Goal: Information Seeking & Learning: Learn about a topic

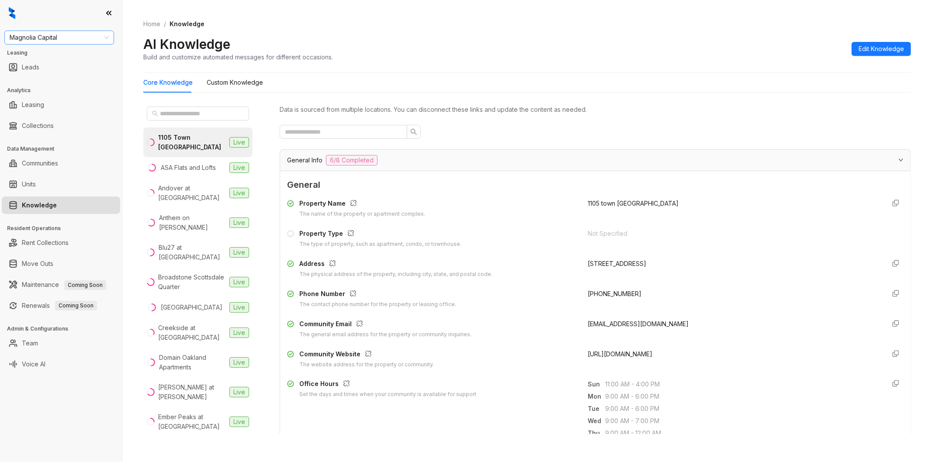
click at [75, 35] on span "Magnolia Capital" at bounding box center [59, 37] width 99 height 13
type input "*****"
click at [40, 53] on div "Raintree Partners" at bounding box center [59, 55] width 96 height 10
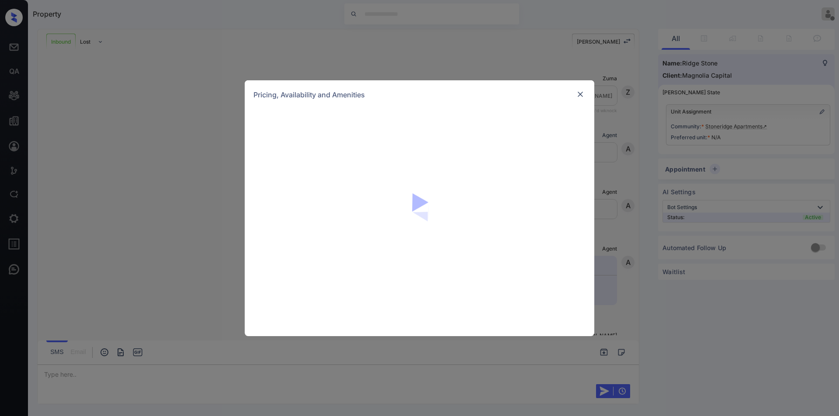
scroll to position [130, 0]
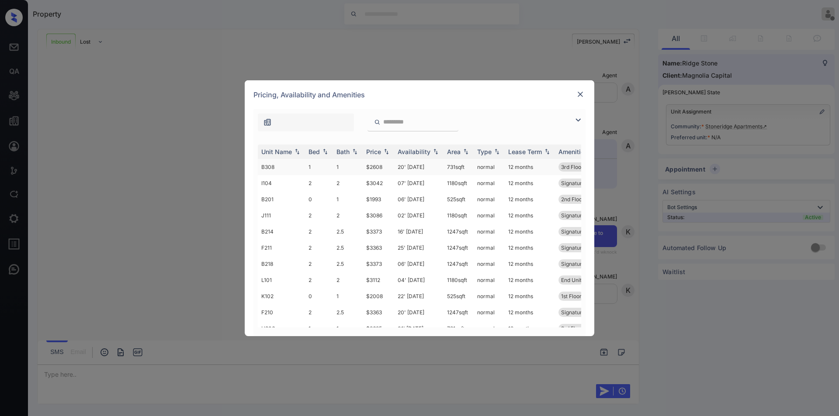
click at [414, 170] on td "20' [DATE]" at bounding box center [418, 167] width 49 height 16
click at [414, 170] on td "20' Oct 25" at bounding box center [418, 167] width 49 height 16
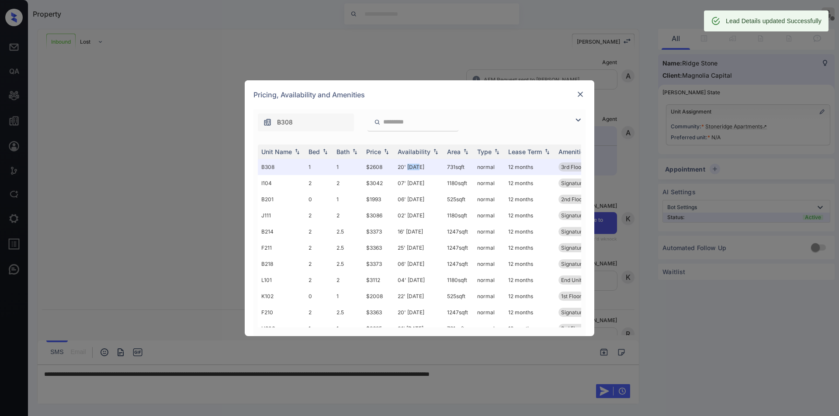
scroll to position [186, 0]
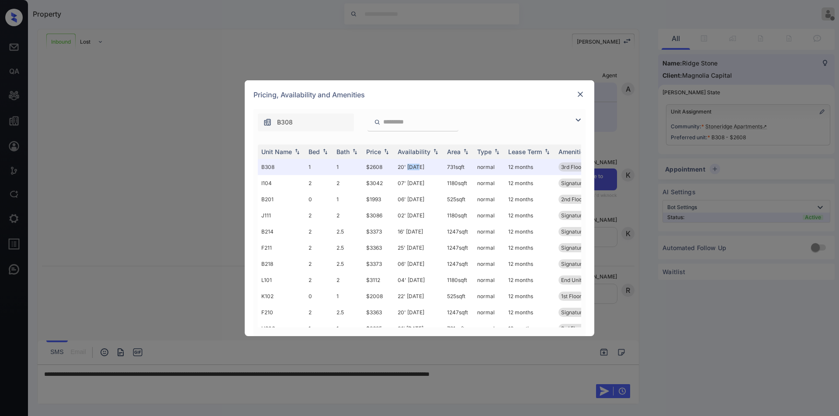
click at [579, 94] on img at bounding box center [580, 94] width 9 height 9
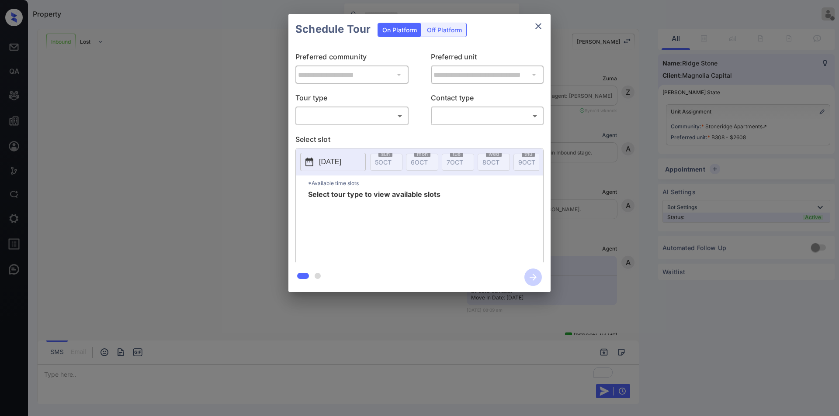
click at [357, 122] on body "Property Ryan Guarin Offline Set yourself online Set yourself on break Profile …" at bounding box center [419, 208] width 839 height 416
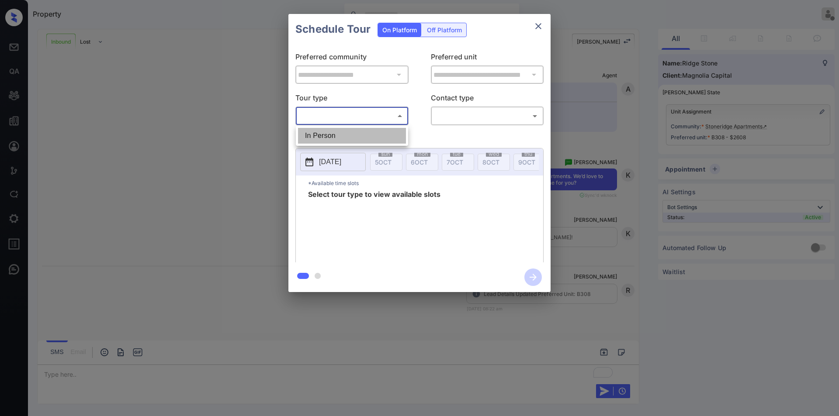
drag, startPoint x: 351, startPoint y: 136, endPoint x: 455, endPoint y: 113, distance: 106.5
click at [352, 135] on li "In Person" at bounding box center [352, 136] width 108 height 16
type input "********"
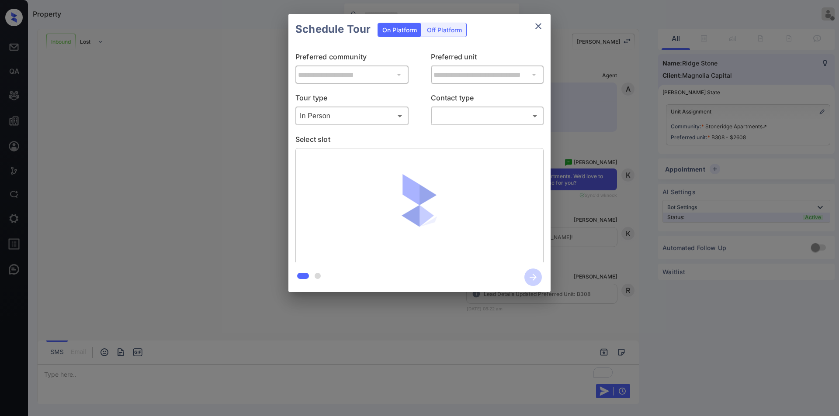
click at [461, 114] on body "Property Ryan Guarin Offline Set yourself online Set yourself on break Profile …" at bounding box center [419, 208] width 839 height 416
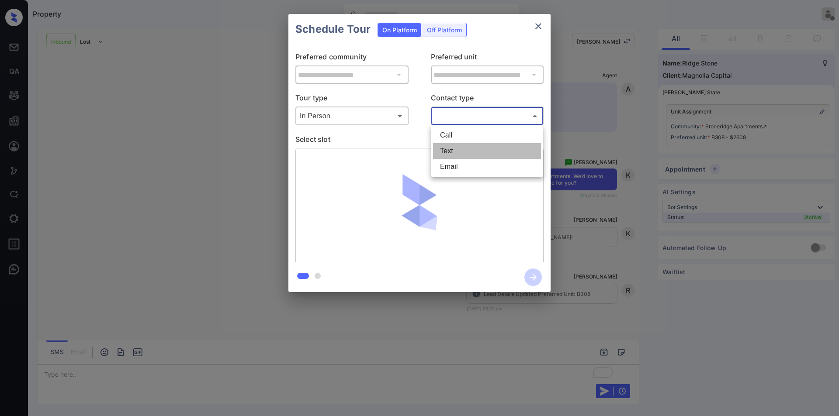
click at [456, 145] on li "Text" at bounding box center [487, 151] width 108 height 16
type input "****"
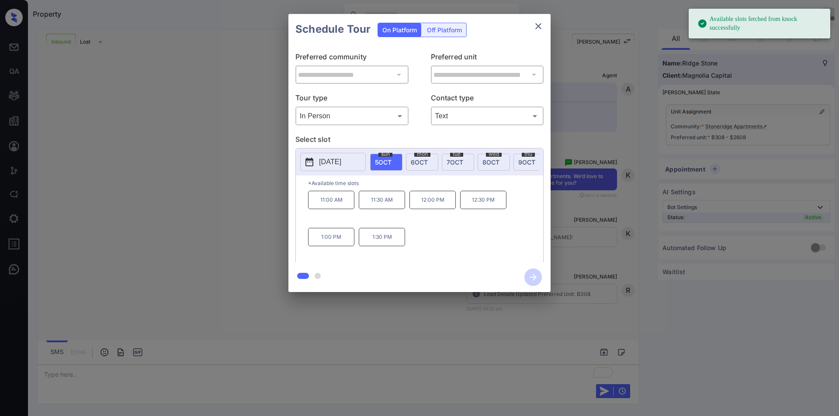
click at [496, 159] on span "8 OCT" at bounding box center [490, 162] width 17 height 7
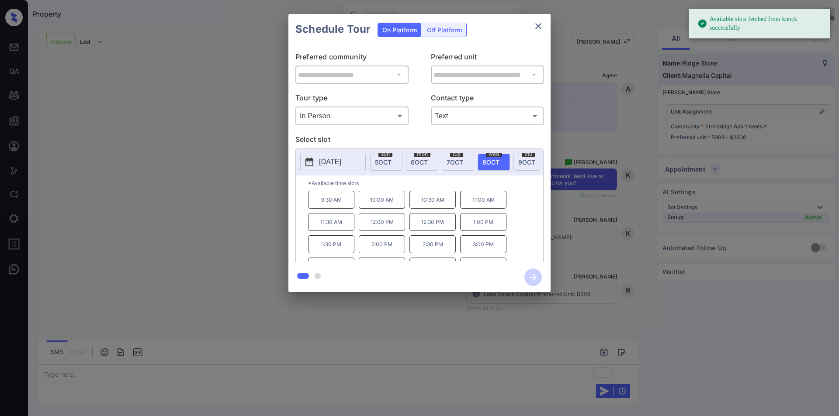
click at [421, 253] on p "2:30 PM" at bounding box center [432, 244] width 46 height 18
click at [522, 274] on button "button" at bounding box center [533, 277] width 28 height 23
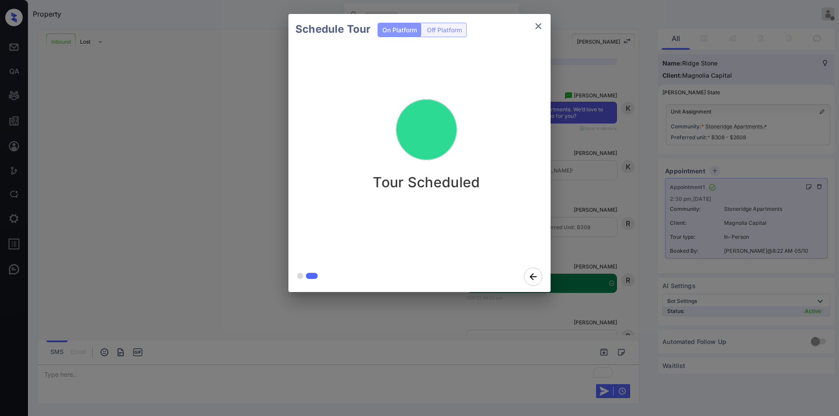
scroll to position [242, 0]
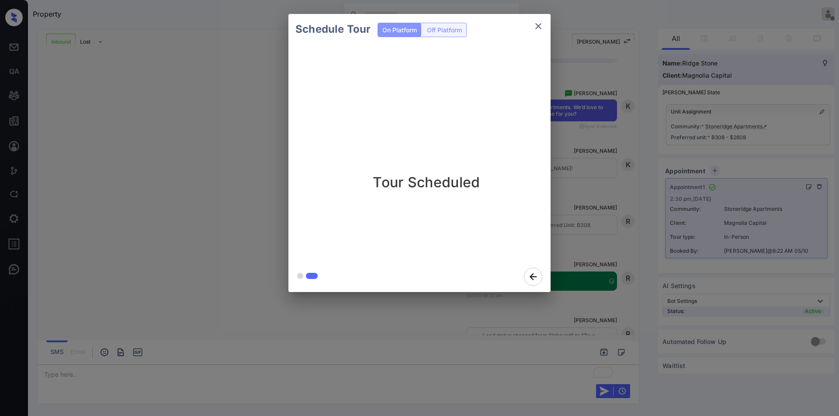
click at [534, 26] on icon "close" at bounding box center [538, 26] width 10 height 10
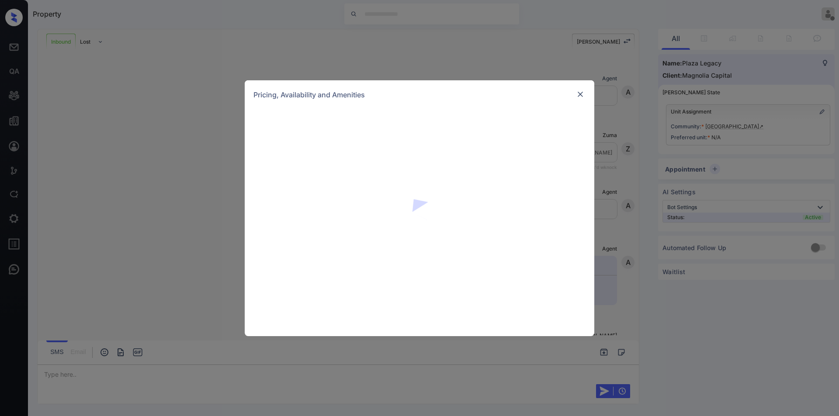
scroll to position [130, 0]
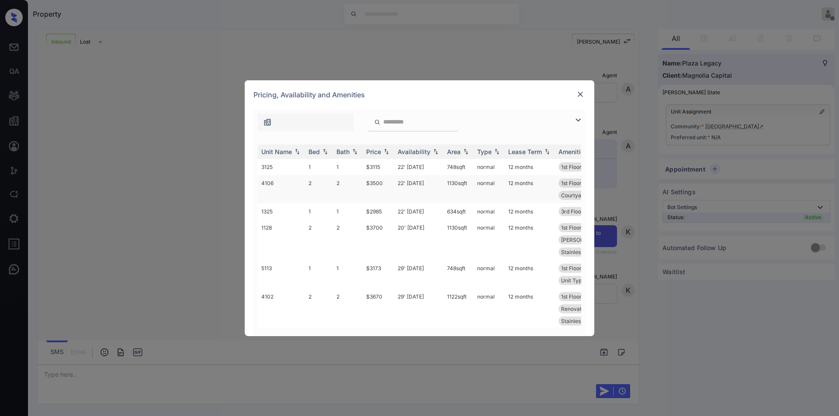
click at [404, 185] on td "22' [DATE]" at bounding box center [418, 189] width 49 height 28
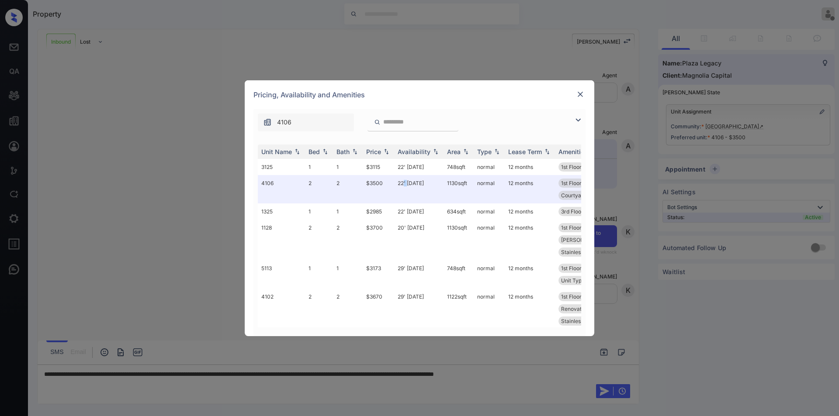
click at [580, 96] on img at bounding box center [580, 94] width 9 height 9
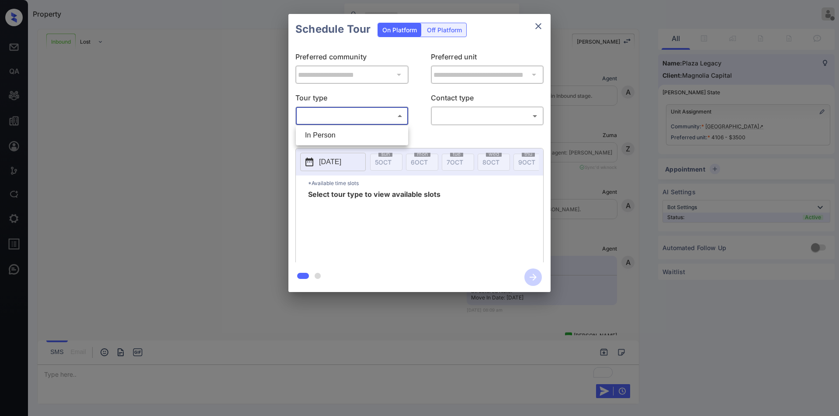
click at [378, 122] on body "Property [PERSON_NAME] Offline Set yourself online Set yourself on break Profil…" at bounding box center [419, 208] width 839 height 416
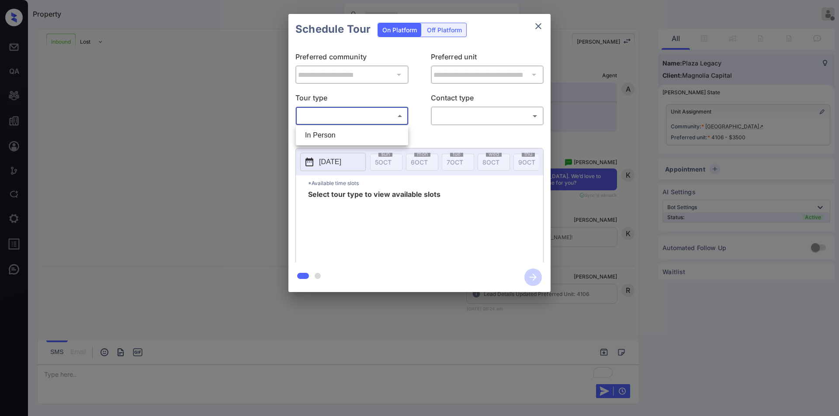
click at [362, 145] on ul "In Person" at bounding box center [352, 135] width 112 height 20
click at [389, 133] on li "In Person" at bounding box center [352, 136] width 108 height 16
type input "********"
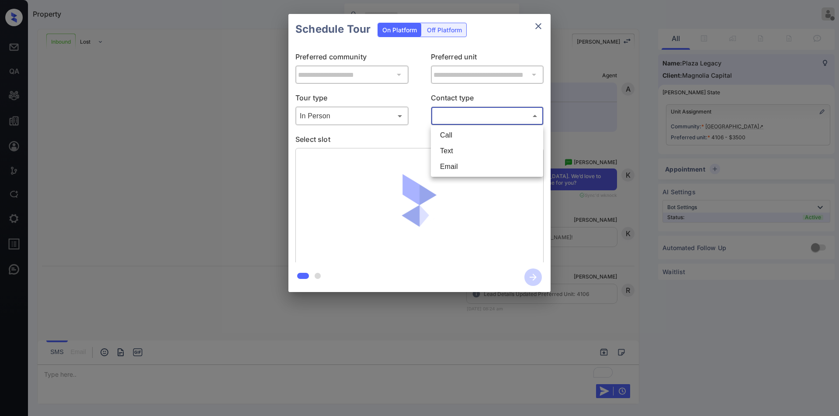
click at [489, 116] on body "Property Ryan Guarin Offline Set yourself online Set yourself on break Profile …" at bounding box center [419, 208] width 839 height 416
click at [472, 153] on li "Text" at bounding box center [487, 151] width 108 height 16
type input "****"
click at [413, 125] on div "Call Text Email" at bounding box center [419, 208] width 839 height 416
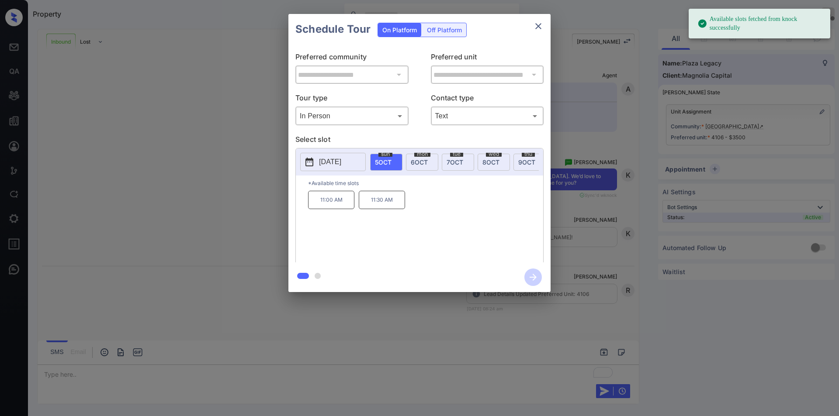
click at [491, 163] on span "8 OCT" at bounding box center [490, 162] width 17 height 7
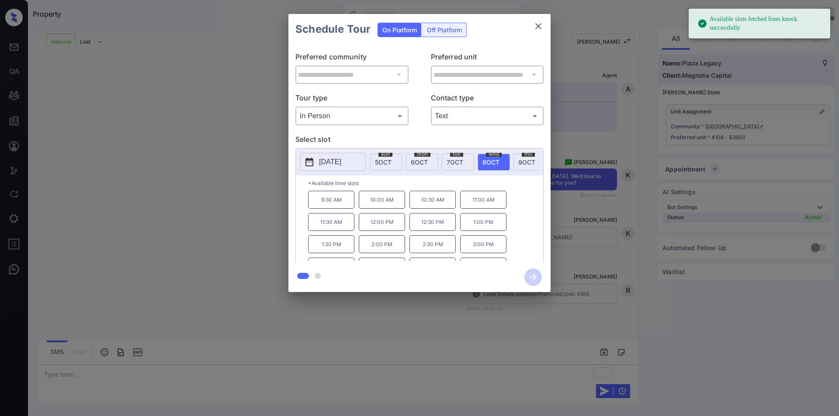
click at [398, 242] on p "2:00 PM" at bounding box center [382, 244] width 46 height 18
click at [540, 280] on icon "button" at bounding box center [532, 277] width 17 height 17
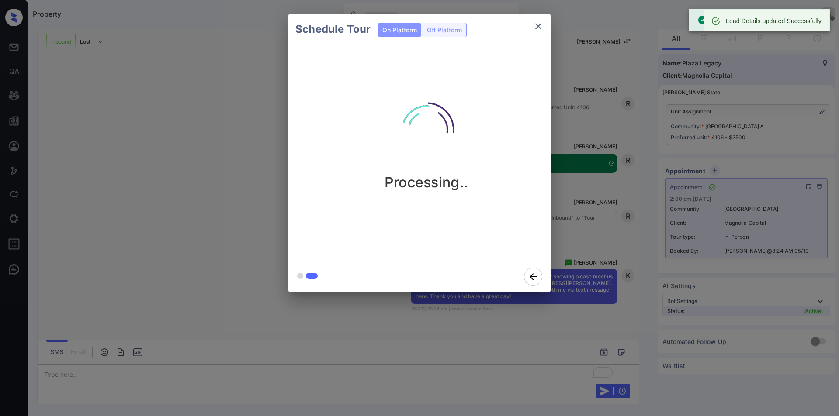
scroll to position [373, 0]
click at [538, 24] on icon "close" at bounding box center [538, 26] width 10 height 10
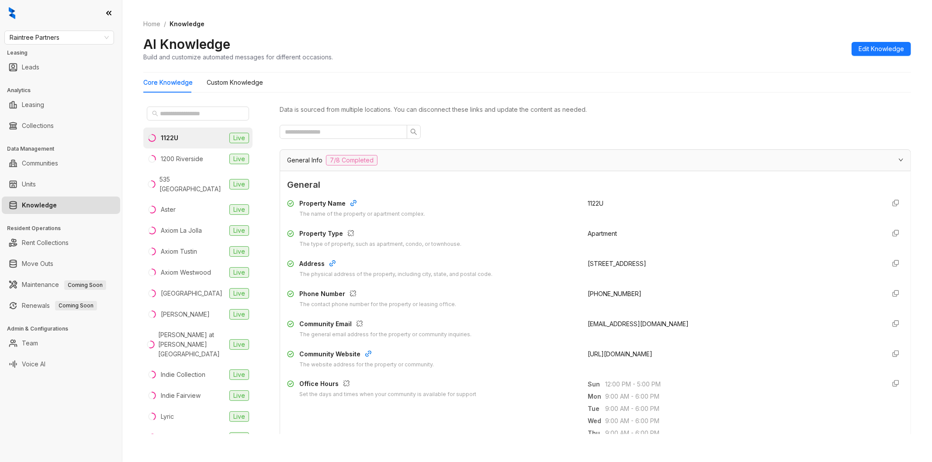
drag, startPoint x: 97, startPoint y: 389, endPoint x: 173, endPoint y: 329, distance: 96.8
click at [97, 389] on div "Raintree Partners Leasing Leads Analytics Leasing Collections Data Management C…" at bounding box center [61, 231] width 122 height 462
click at [192, 155] on div "1200 Riverside" at bounding box center [182, 159] width 42 height 10
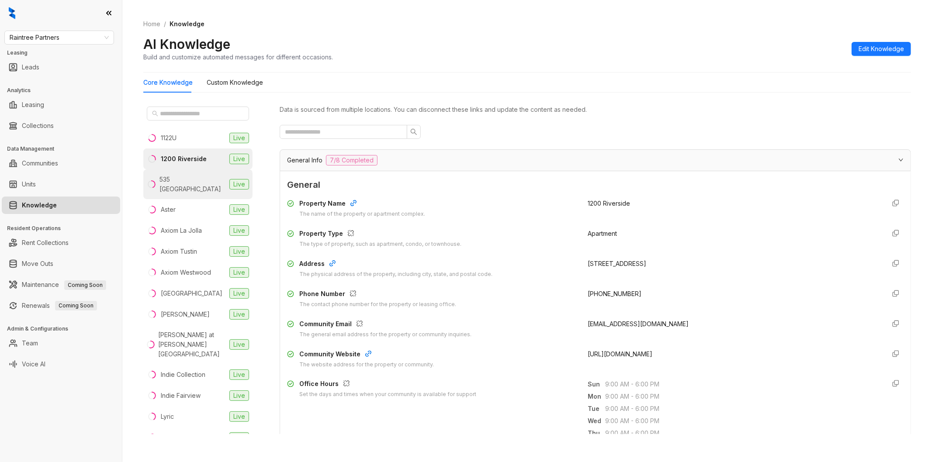
click at [181, 184] on div "535 [GEOGRAPHIC_DATA]" at bounding box center [193, 184] width 66 height 19
click at [195, 207] on li "Aster Live" at bounding box center [197, 209] width 109 height 21
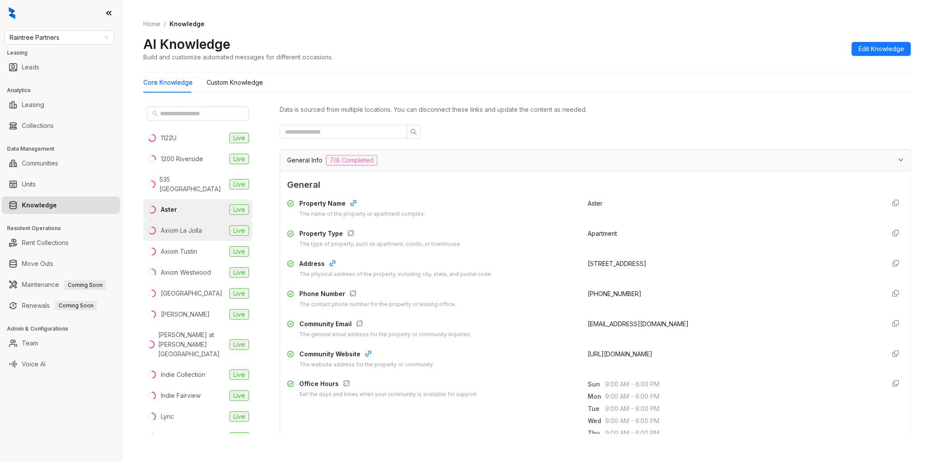
click at [194, 226] on div "Axiom La Jolla" at bounding box center [181, 231] width 41 height 10
click at [200, 246] on li "Axiom Tustin Live" at bounding box center [197, 251] width 109 height 21
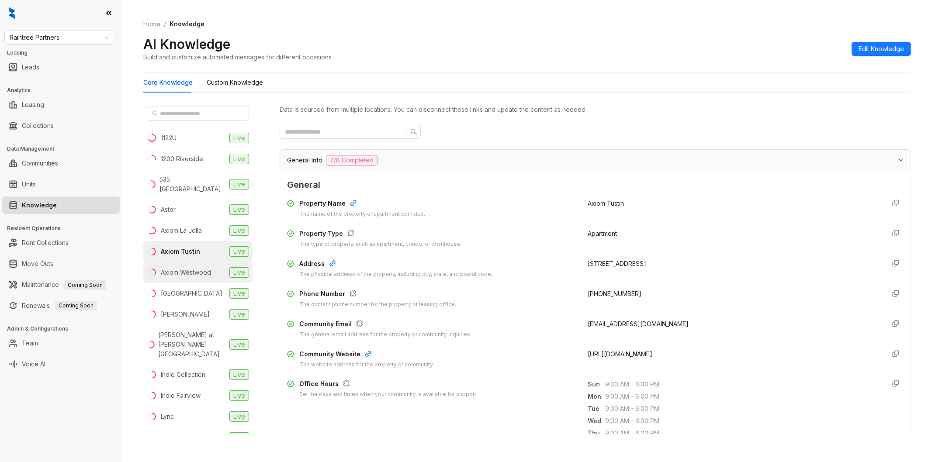
click at [208, 268] on div "Axiom Westwood" at bounding box center [186, 273] width 50 height 10
click at [188, 289] on div "[GEOGRAPHIC_DATA]" at bounding box center [192, 294] width 62 height 10
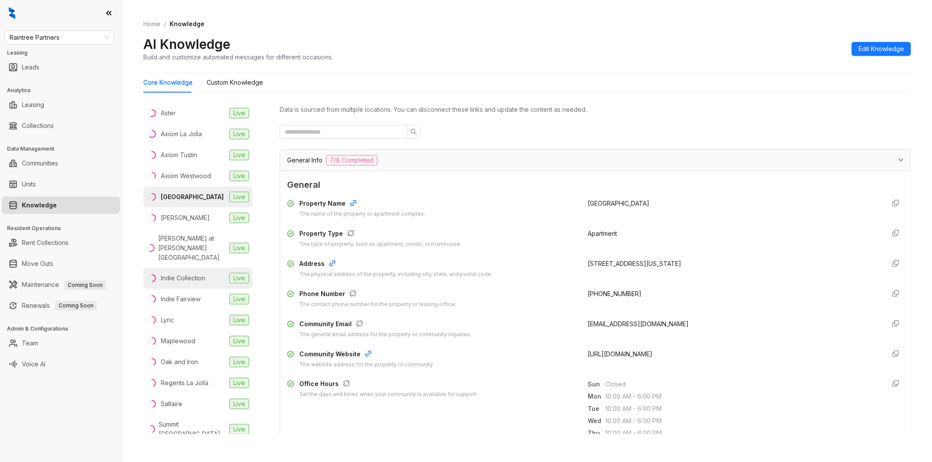
scroll to position [97, 0]
click at [187, 207] on li "Clinton Live" at bounding box center [197, 217] width 109 height 21
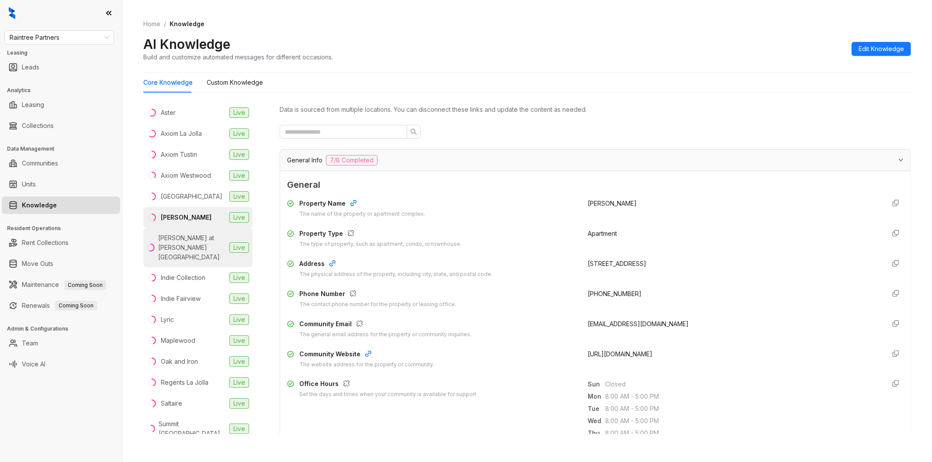
click at [181, 233] on div "[PERSON_NAME] at [PERSON_NAME][GEOGRAPHIC_DATA]" at bounding box center [192, 247] width 68 height 29
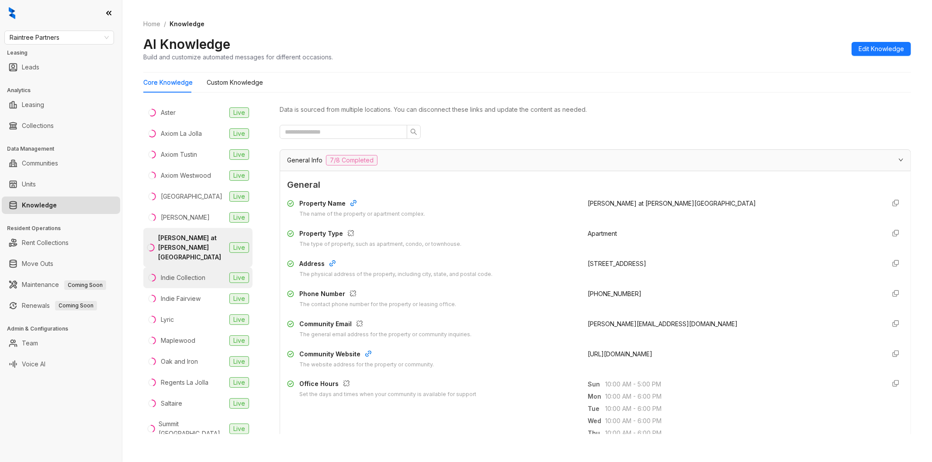
click at [167, 273] on div "Indie Collection" at bounding box center [183, 278] width 45 height 10
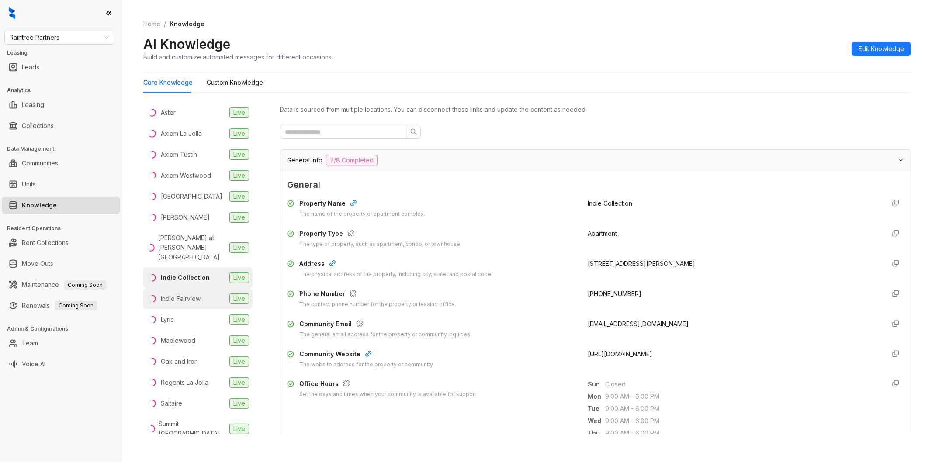
click at [180, 294] on div "Indie Fairview" at bounding box center [181, 299] width 40 height 10
click at [182, 309] on li "Lyric Live" at bounding box center [197, 319] width 109 height 21
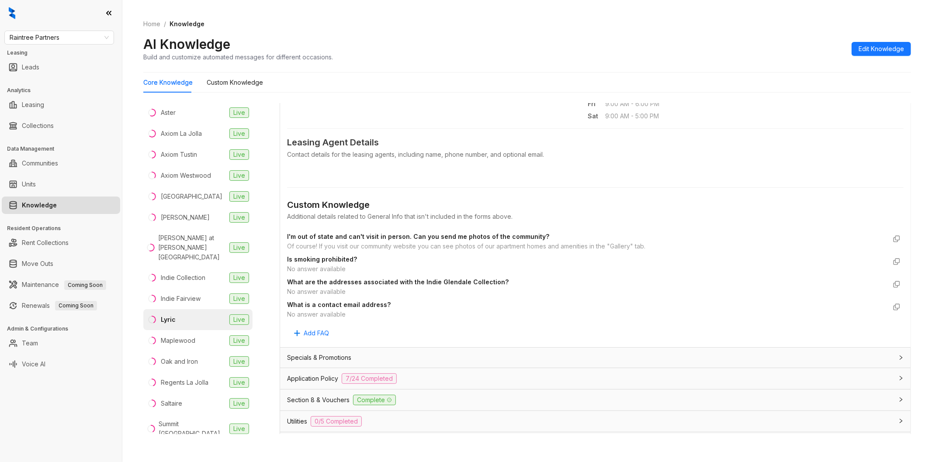
scroll to position [437, 0]
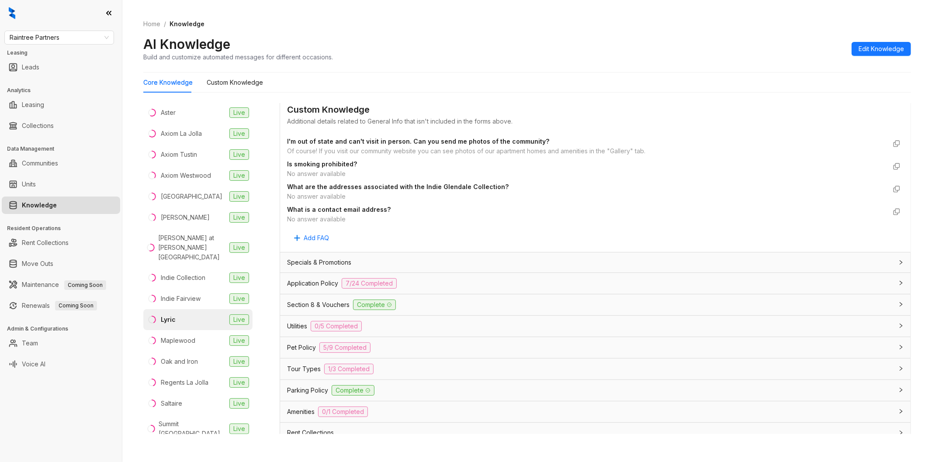
click at [330, 284] on span "Application Policy" at bounding box center [312, 284] width 51 height 10
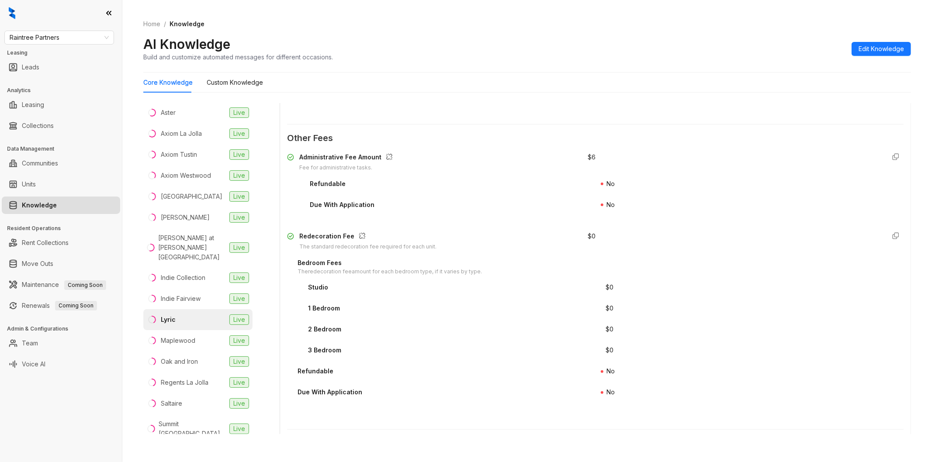
scroll to position [1456, 0]
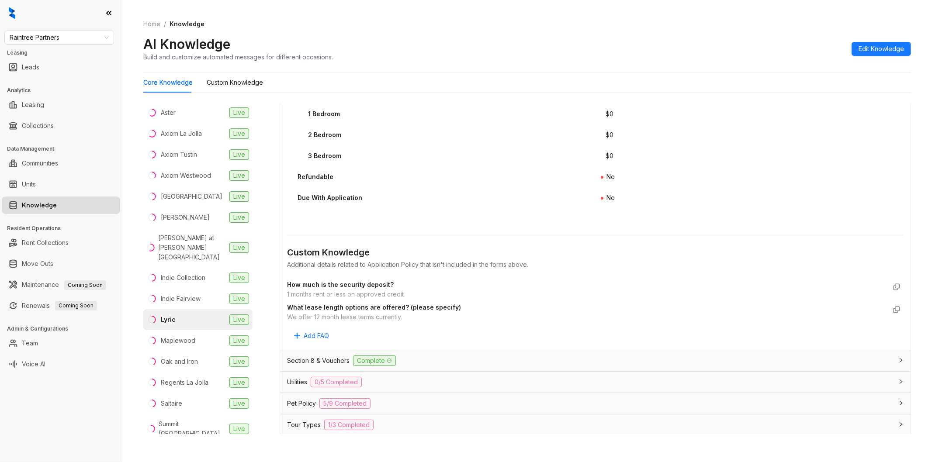
click at [404, 383] on div "Utilities 0/5 Completed" at bounding box center [590, 382] width 606 height 10
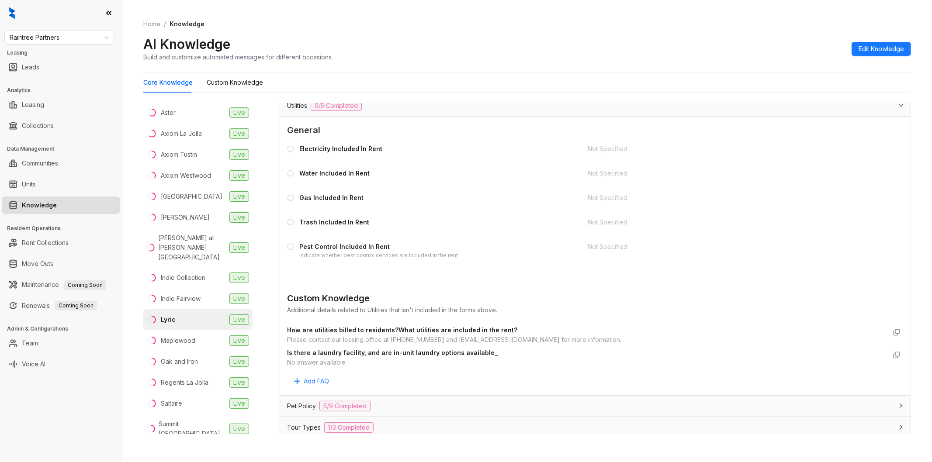
scroll to position [1844, 0]
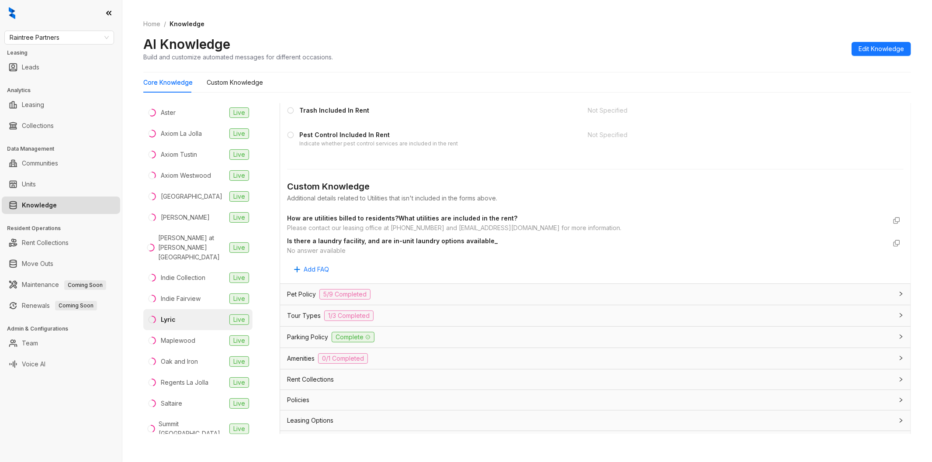
click at [394, 300] on div "Pet Policy 5/9 Completed" at bounding box center [595, 294] width 630 height 21
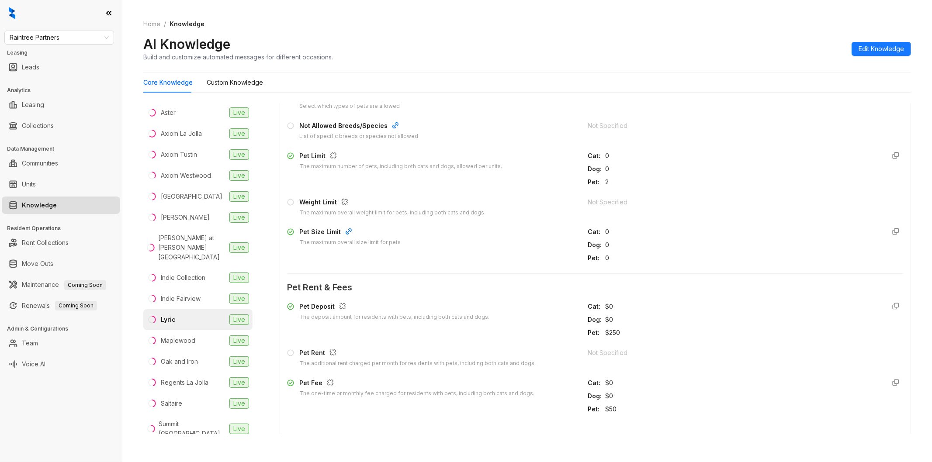
scroll to position [2232, 0]
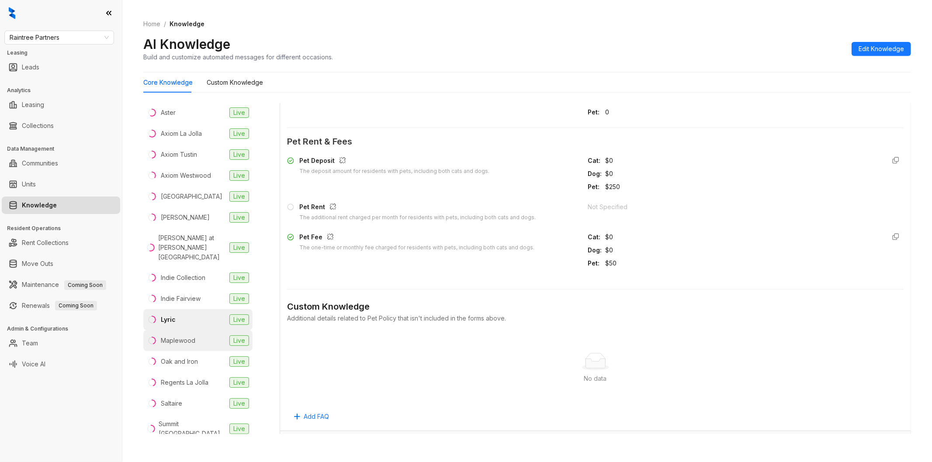
click at [190, 330] on li "Maplewood Live" at bounding box center [197, 340] width 109 height 21
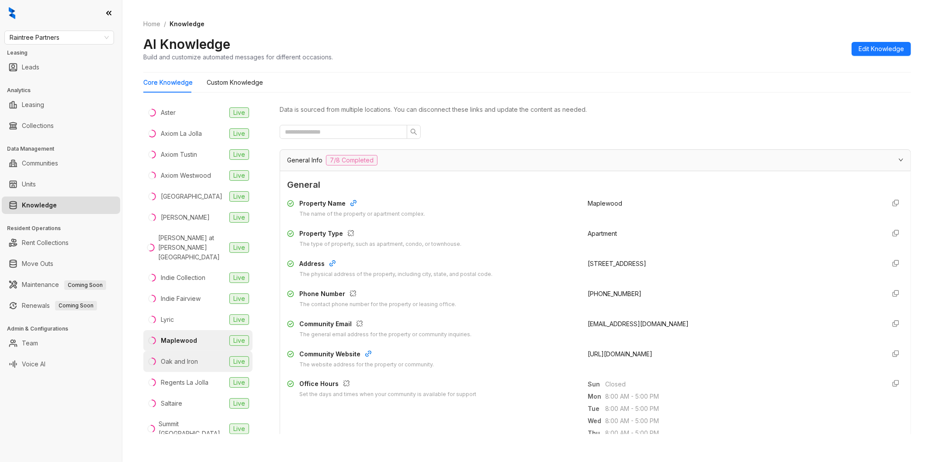
click at [173, 357] on div "Oak and Iron" at bounding box center [179, 362] width 37 height 10
click at [185, 378] on div "Regents La Jolla" at bounding box center [185, 383] width 48 height 10
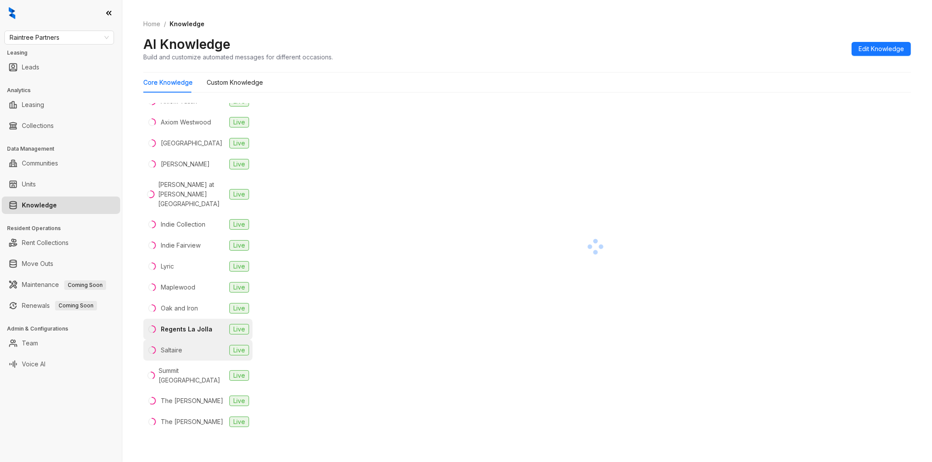
scroll to position [151, 0]
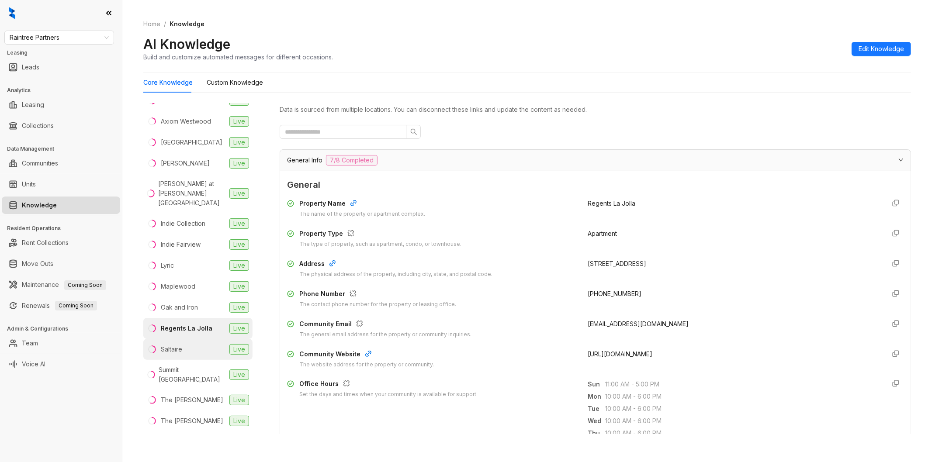
click at [193, 339] on li "Saltaire Live" at bounding box center [197, 349] width 109 height 21
click at [191, 365] on div "Summit [GEOGRAPHIC_DATA]" at bounding box center [192, 374] width 67 height 19
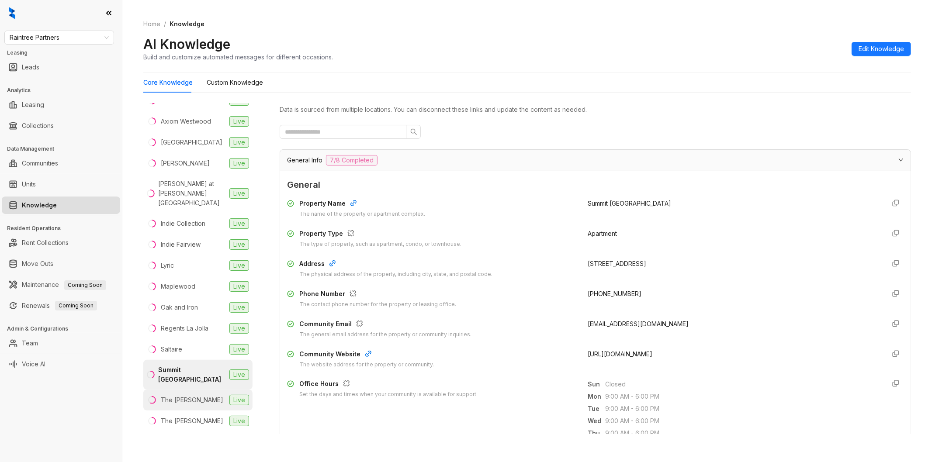
click at [190, 395] on div "The [PERSON_NAME]" at bounding box center [192, 400] width 62 height 10
click at [199, 411] on li "The [PERSON_NAME] Live" at bounding box center [197, 421] width 109 height 21
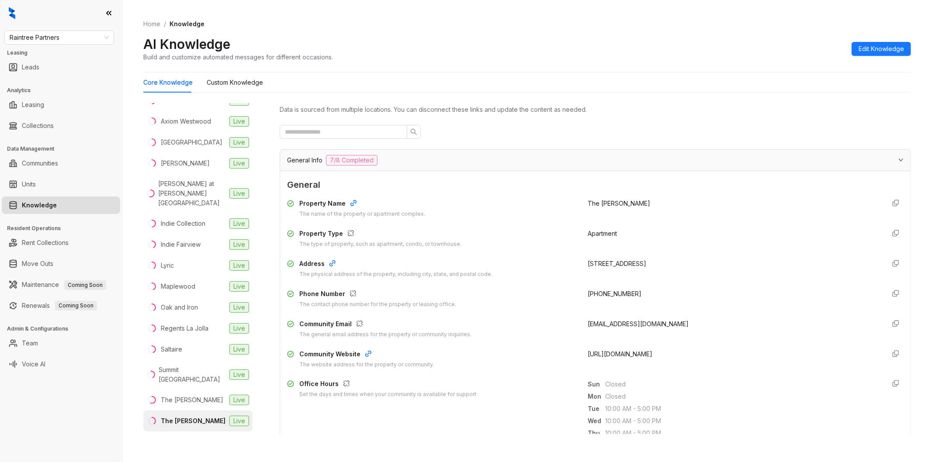
click at [77, 426] on div "Raintree Partners Leasing Leads Analytics Leasing Collections Data Management C…" at bounding box center [61, 231] width 122 height 462
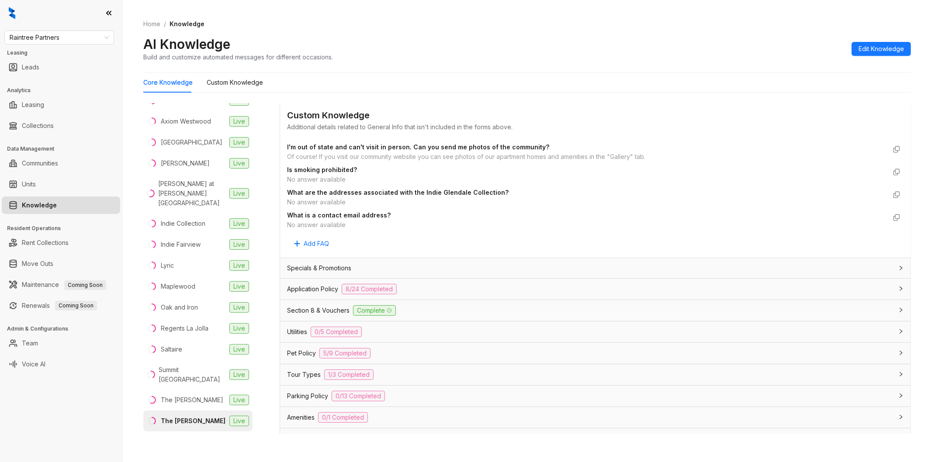
scroll to position [508, 0]
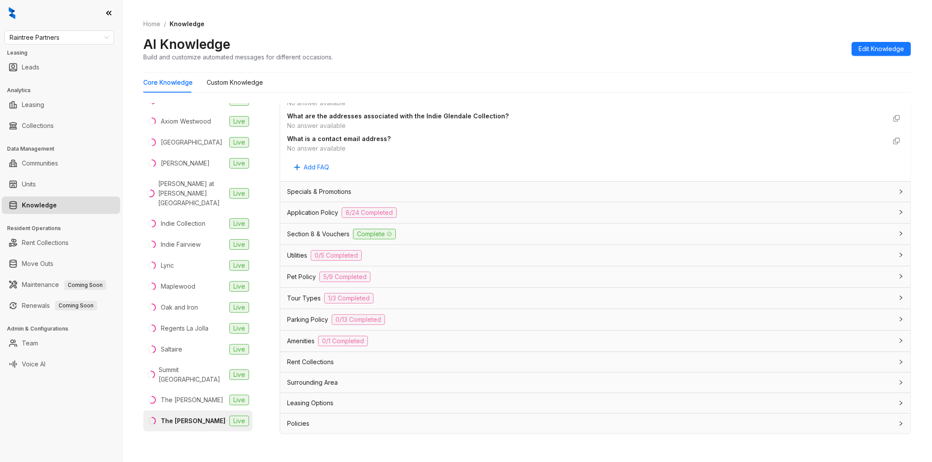
click at [423, 282] on div "Pet Policy 5/9 Completed" at bounding box center [595, 276] width 630 height 21
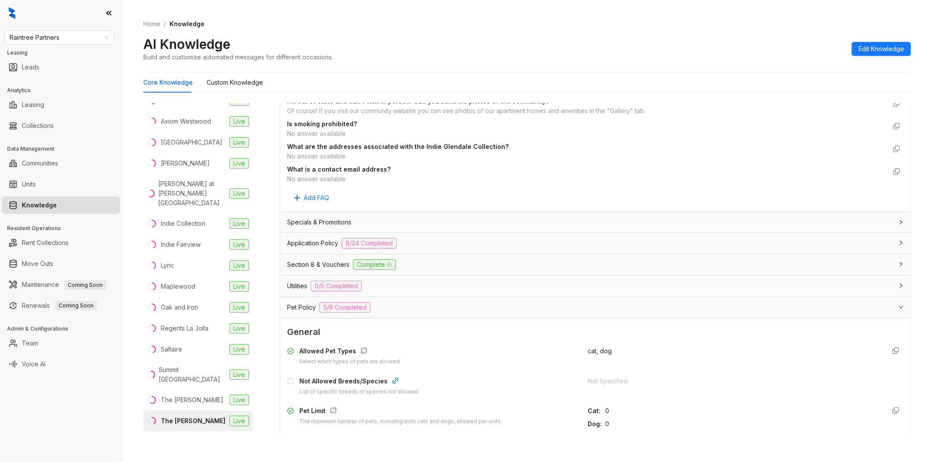
scroll to position [460, 0]
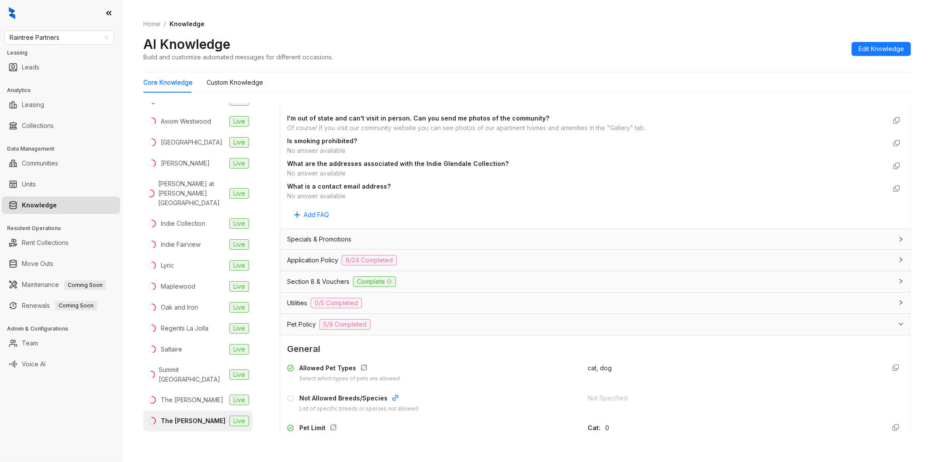
click at [439, 268] on div "Application Policy 8/24 Completed" at bounding box center [595, 260] width 630 height 21
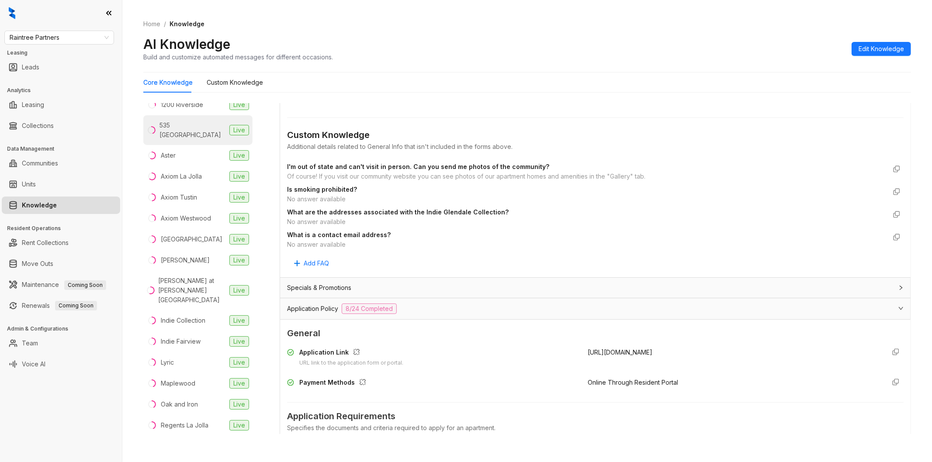
scroll to position [0, 0]
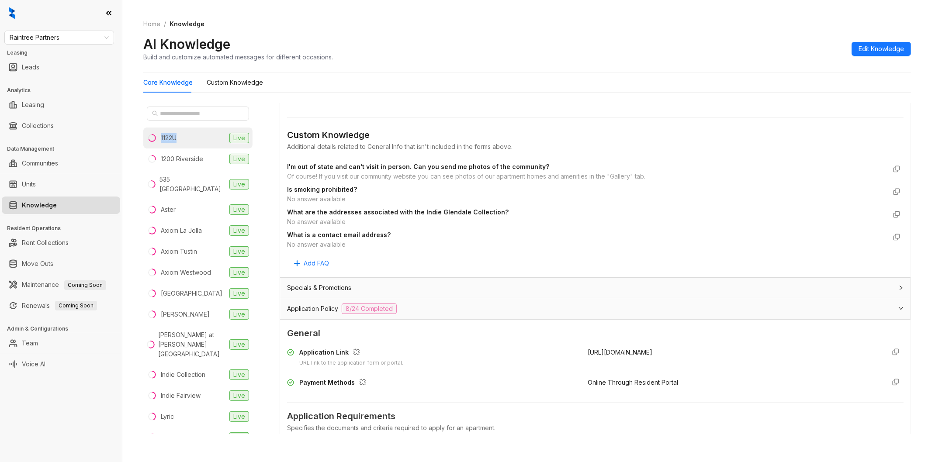
drag, startPoint x: 197, startPoint y: 141, endPoint x: 159, endPoint y: 144, distance: 37.7
click at [159, 144] on li "1122U Live" at bounding box center [197, 138] width 109 height 21
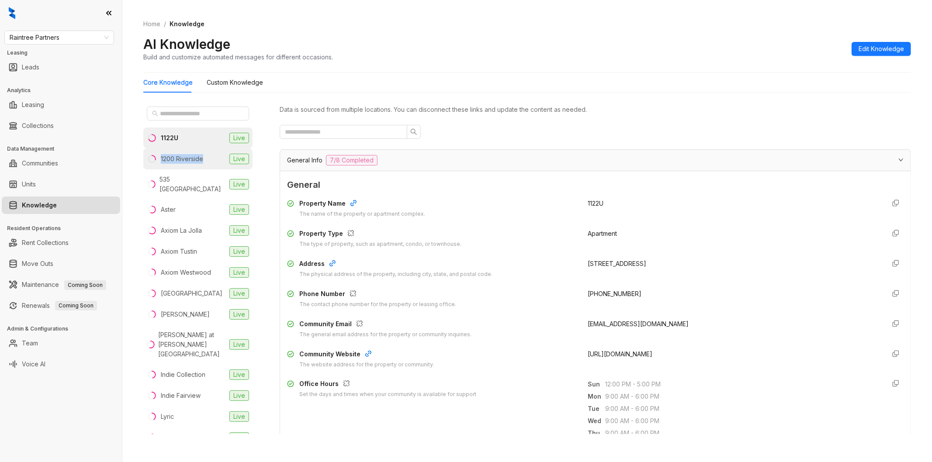
drag, startPoint x: 207, startPoint y: 165, endPoint x: 162, endPoint y: 164, distance: 45.4
click at [162, 164] on li "1200 Riverside Live" at bounding box center [197, 158] width 109 height 21
drag, startPoint x: 196, startPoint y: 183, endPoint x: 159, endPoint y: 184, distance: 36.7
click at [159, 184] on li "535 Hobart Live" at bounding box center [197, 184] width 109 height 30
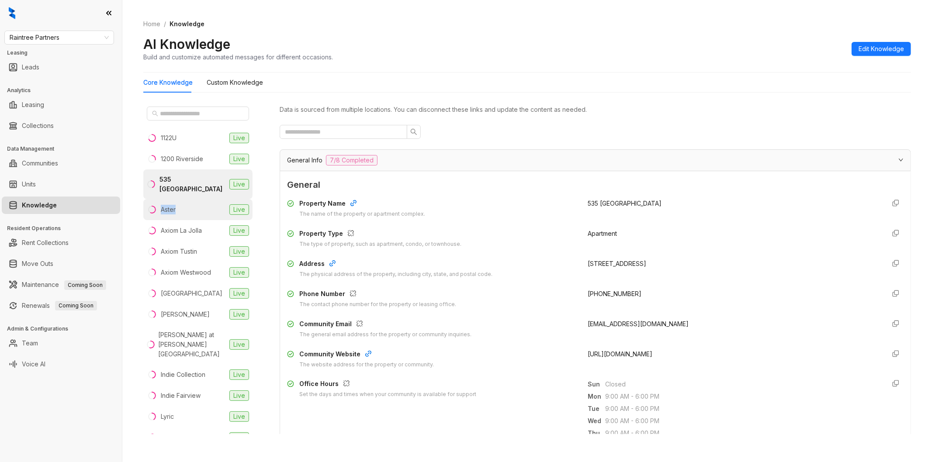
drag, startPoint x: 193, startPoint y: 199, endPoint x: 157, endPoint y: 202, distance: 35.9
click at [157, 202] on li "Aster Live" at bounding box center [197, 209] width 109 height 21
drag, startPoint x: 207, startPoint y: 224, endPoint x: 162, endPoint y: 224, distance: 45.4
click at [162, 224] on li "Axiom La Jolla Live" at bounding box center [197, 230] width 109 height 21
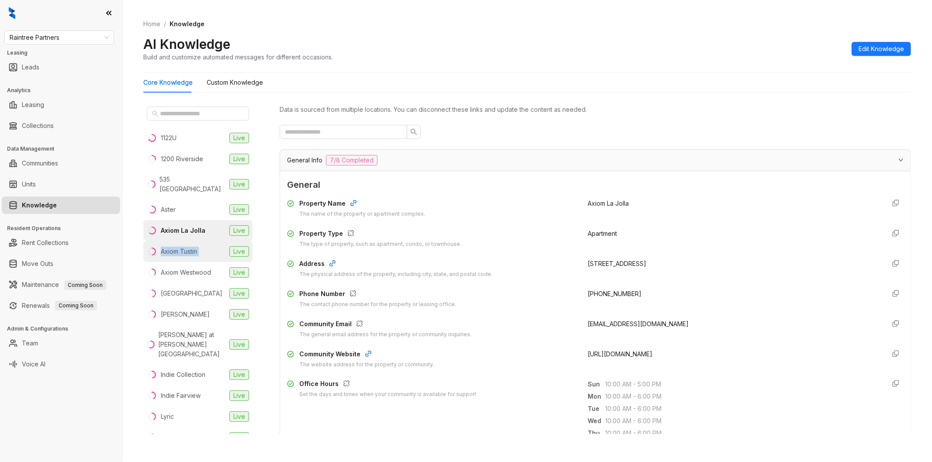
drag, startPoint x: 211, startPoint y: 246, endPoint x: 158, endPoint y: 245, distance: 52.4
click at [158, 245] on li "Axiom Tustin Live" at bounding box center [197, 251] width 109 height 21
drag, startPoint x: 215, startPoint y: 267, endPoint x: 156, endPoint y: 268, distance: 59.0
click at [156, 268] on li "Axiom Westwood Live" at bounding box center [197, 272] width 109 height 21
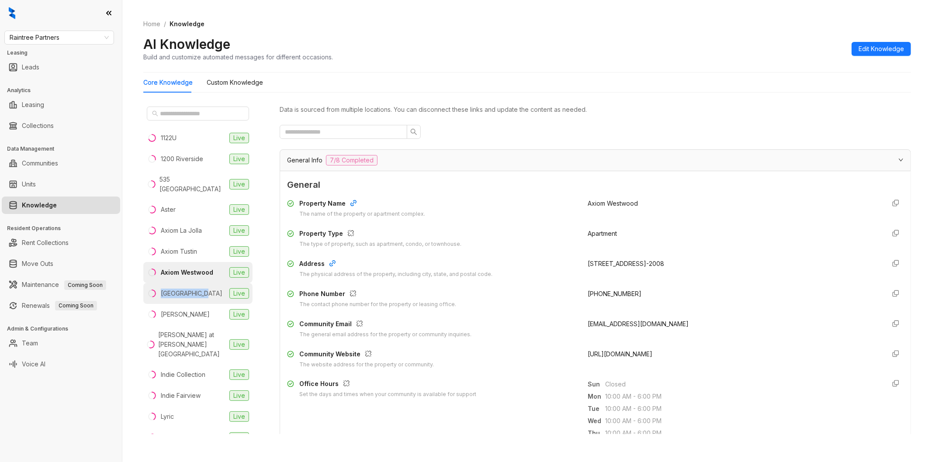
drag, startPoint x: 204, startPoint y: 286, endPoint x: 156, endPoint y: 289, distance: 48.6
click at [156, 289] on li "Boulder Creek Live" at bounding box center [197, 293] width 109 height 21
drag, startPoint x: 197, startPoint y: 305, endPoint x: 160, endPoint y: 308, distance: 36.4
click at [160, 308] on li "Clinton Live" at bounding box center [197, 314] width 109 height 21
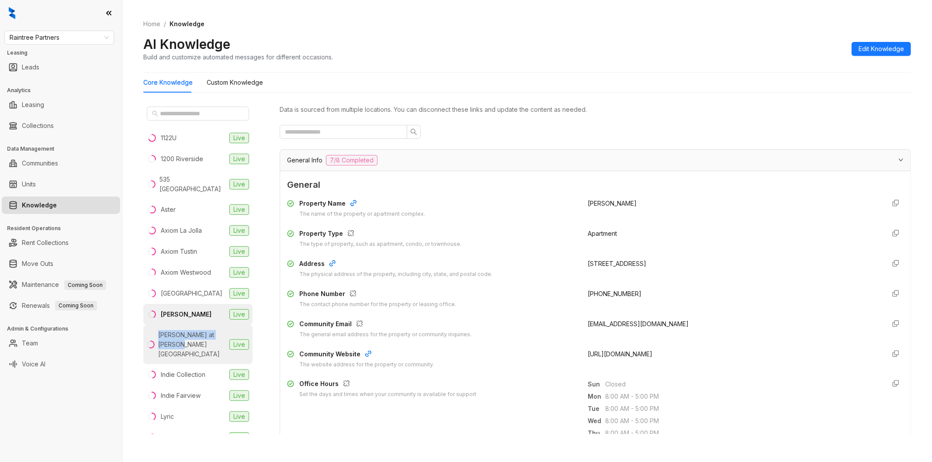
drag, startPoint x: 187, startPoint y: 338, endPoint x: 155, endPoint y: 331, distance: 33.2
click at [155, 331] on div "[PERSON_NAME] at [PERSON_NAME][GEOGRAPHIC_DATA]" at bounding box center [186, 344] width 79 height 29
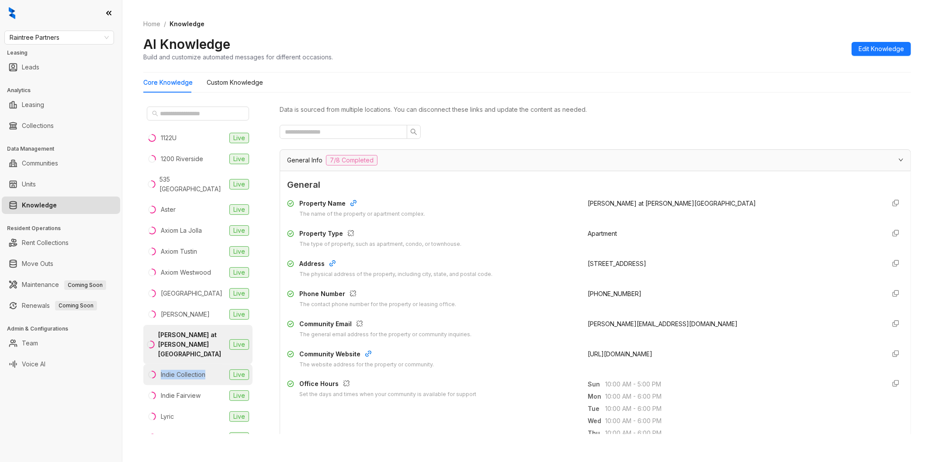
drag, startPoint x: 206, startPoint y: 359, endPoint x: 157, endPoint y: 362, distance: 48.5
click at [157, 364] on li "Indie Collection Live" at bounding box center [197, 374] width 109 height 21
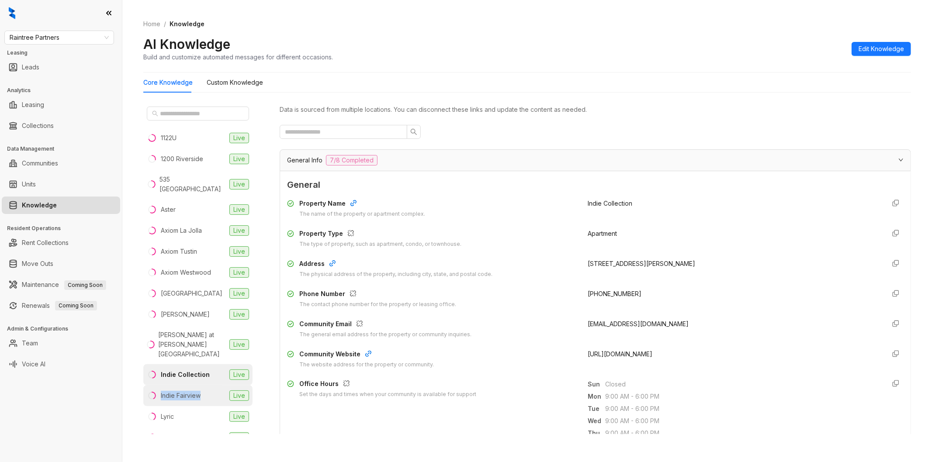
drag, startPoint x: 206, startPoint y: 381, endPoint x: 161, endPoint y: 382, distance: 45.0
click at [161, 385] on li "Indie Fairview Live" at bounding box center [197, 395] width 109 height 21
drag, startPoint x: 201, startPoint y: 401, endPoint x: 160, endPoint y: 402, distance: 41.1
click at [160, 406] on li "Lyric Live" at bounding box center [197, 416] width 109 height 21
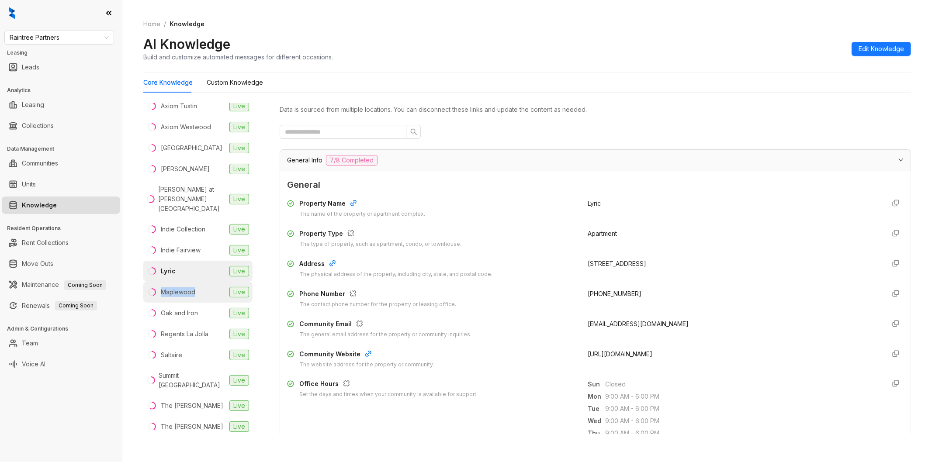
drag, startPoint x: 170, startPoint y: 276, endPoint x: 163, endPoint y: 277, distance: 7.4
click at [163, 282] on li "Maplewood Live" at bounding box center [197, 292] width 109 height 21
drag, startPoint x: 201, startPoint y: 293, endPoint x: 155, endPoint y: 297, distance: 46.9
click at [155, 303] on li "Oak and Iron Live" at bounding box center [197, 313] width 109 height 21
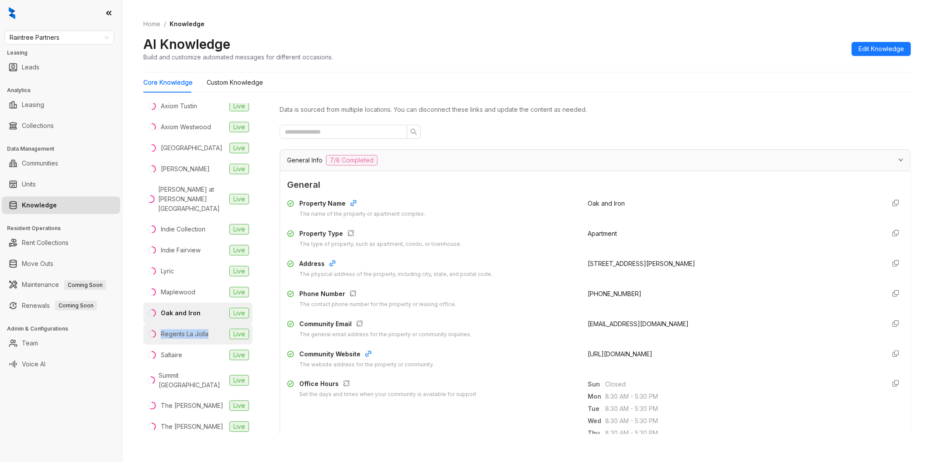
drag, startPoint x: 211, startPoint y: 318, endPoint x: 162, endPoint y: 322, distance: 48.6
click at [162, 324] on li "Regents La Jolla Live" at bounding box center [197, 334] width 109 height 21
drag, startPoint x: 190, startPoint y: 338, endPoint x: 160, endPoint y: 341, distance: 29.8
click at [160, 345] on li "Saltaire Live" at bounding box center [197, 355] width 109 height 21
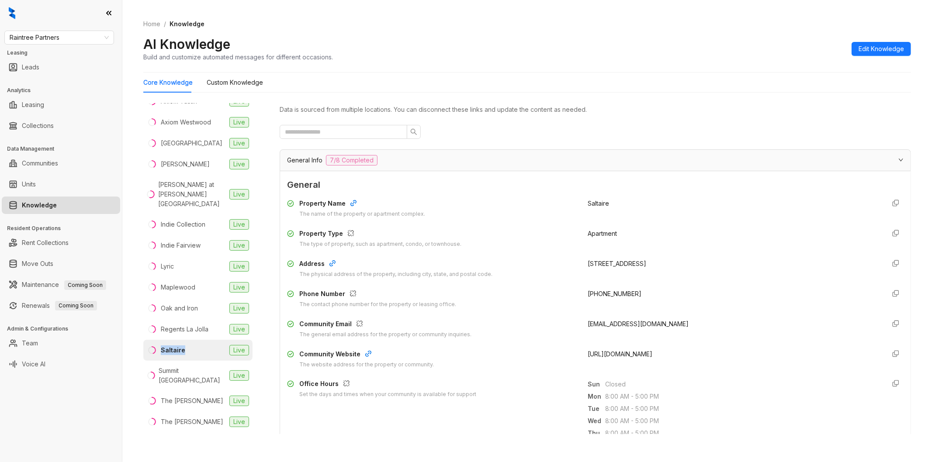
scroll to position [151, 0]
drag, startPoint x: 191, startPoint y: 385, endPoint x: 158, endPoint y: 381, distance: 33.9
click at [158, 395] on div "The [PERSON_NAME]" at bounding box center [185, 400] width 76 height 10
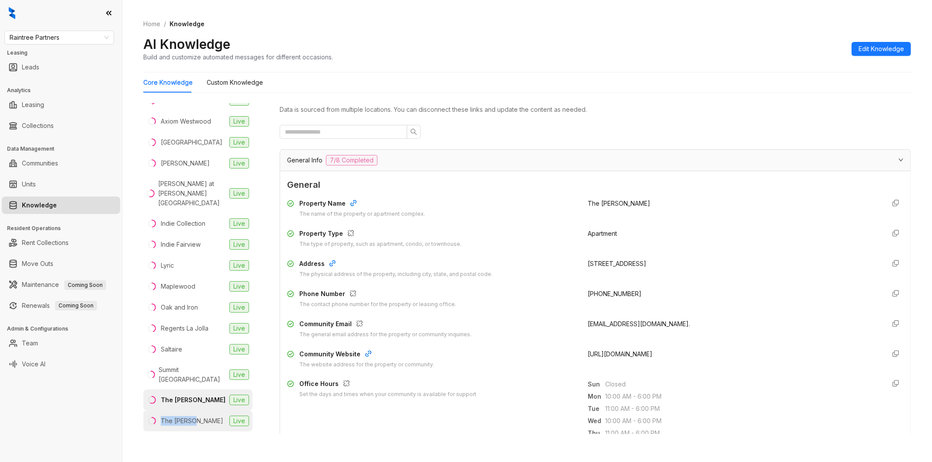
drag, startPoint x: 190, startPoint y: 407, endPoint x: 160, endPoint y: 407, distance: 30.6
click at [160, 411] on li "The [PERSON_NAME] Live" at bounding box center [197, 421] width 109 height 21
